Goal: Obtain resource: Obtain resource

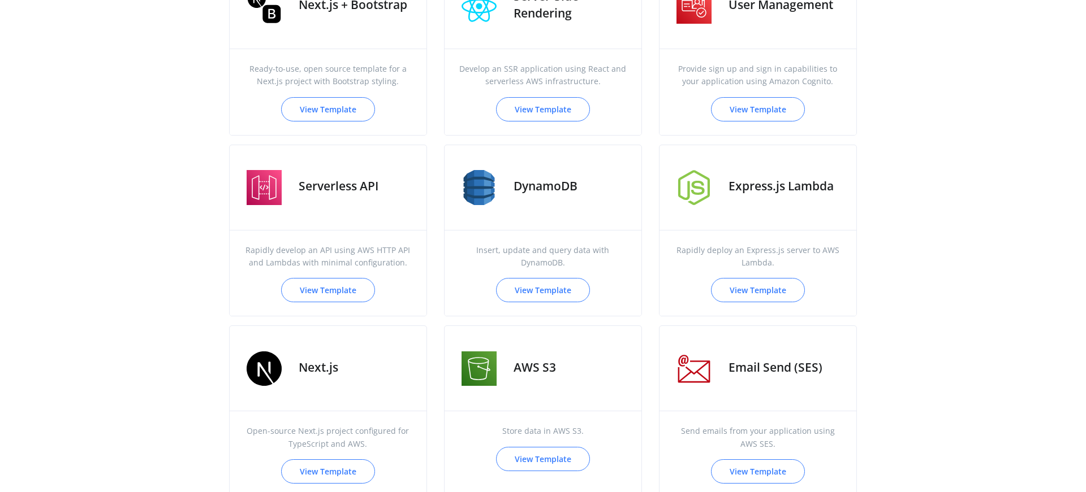
scroll to position [543, 0]
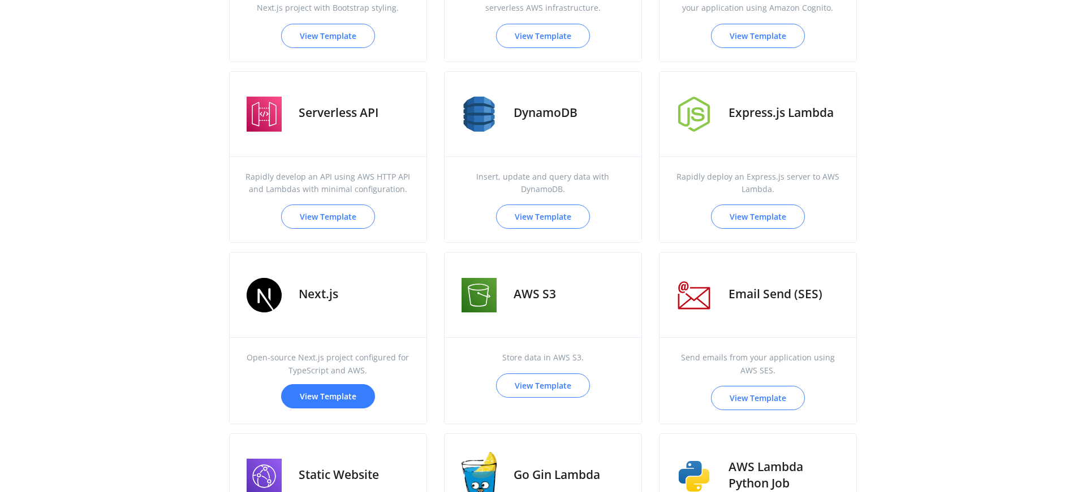
click at [332, 403] on link "View Template" at bounding box center [328, 396] width 94 height 24
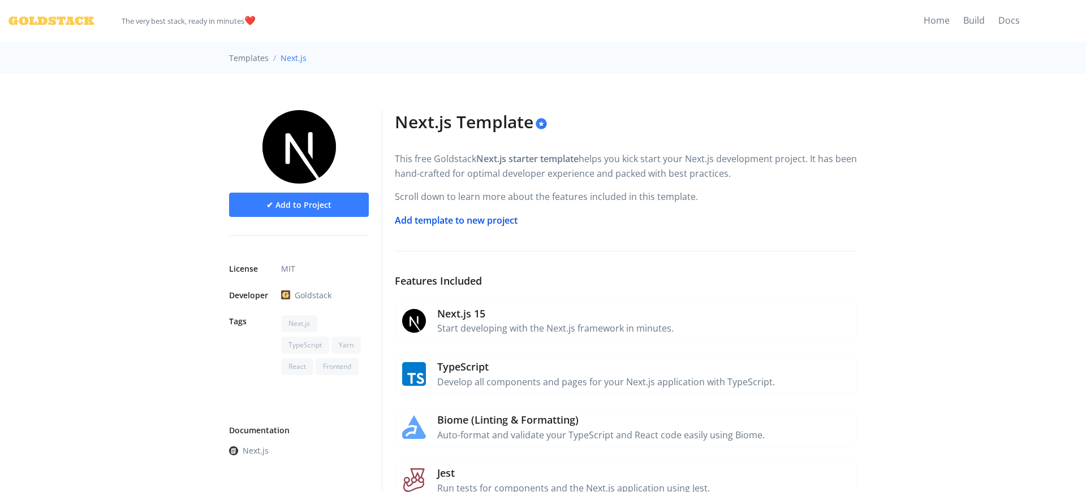
click at [459, 220] on link "Add template to new project" at bounding box center [456, 220] width 123 height 12
click at [462, 217] on link "Add template to new project" at bounding box center [456, 220] width 123 height 12
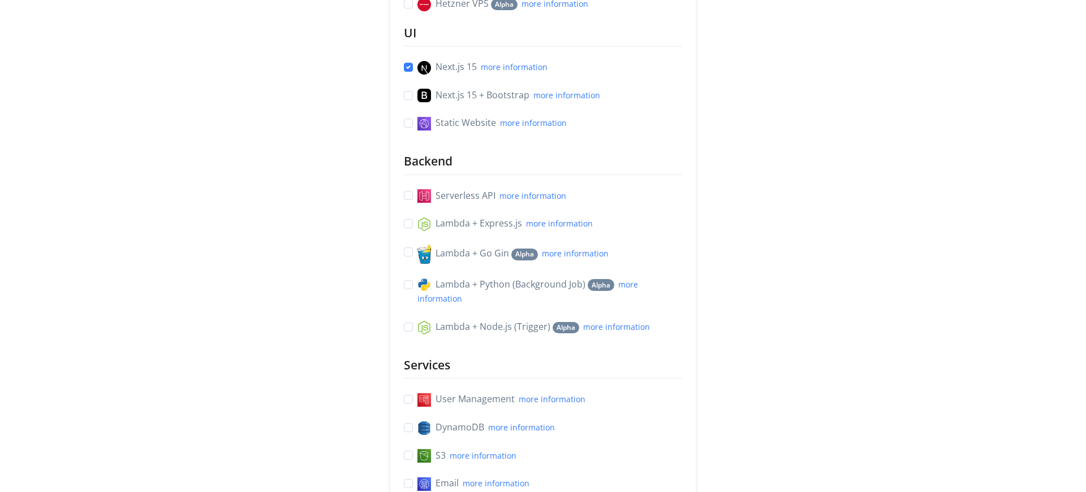
scroll to position [555, 0]
